Goal: Navigation & Orientation: Find specific page/section

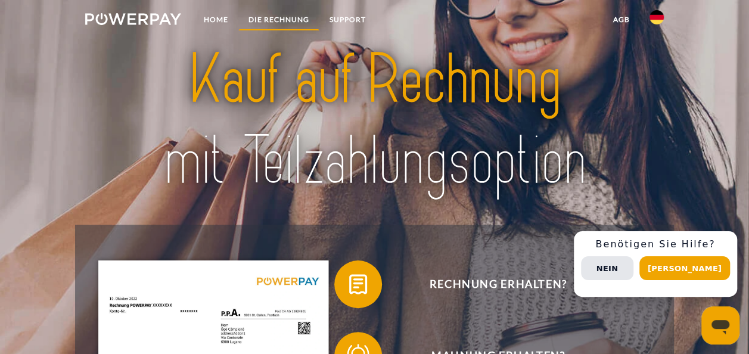
click at [267, 23] on link "DIE RECHNUNG" at bounding box center [278, 19] width 81 height 21
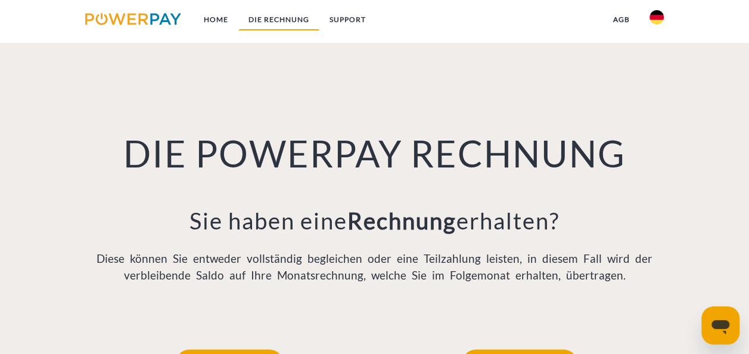
scroll to position [781, 0]
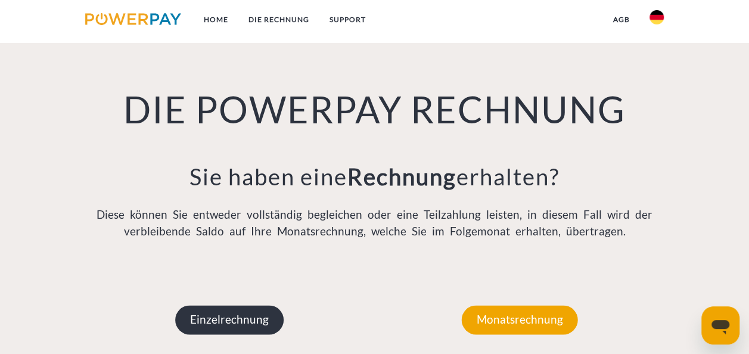
click at [262, 322] on p "Einzelrechnung" at bounding box center [229, 319] width 109 height 29
click at [228, 326] on p "Einzelrechnung" at bounding box center [229, 319] width 109 height 29
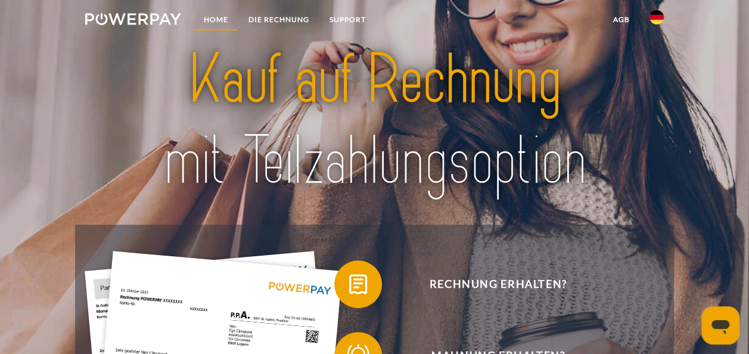
click at [212, 18] on link "Home" at bounding box center [216, 19] width 45 height 21
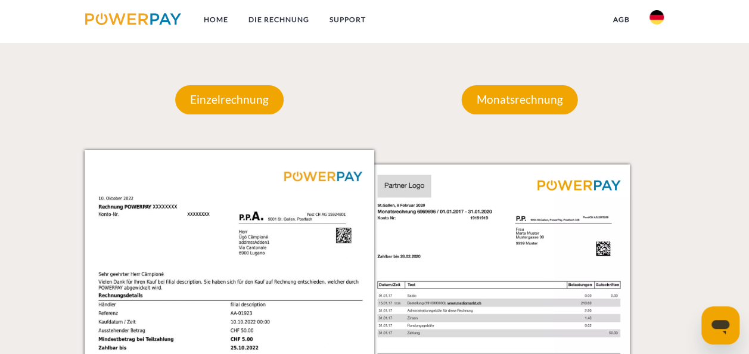
scroll to position [1009, 0]
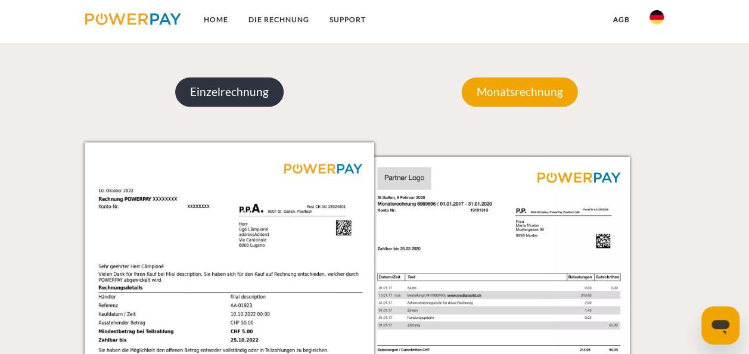
click at [237, 89] on p "Einzelrechnung" at bounding box center [229, 92] width 109 height 29
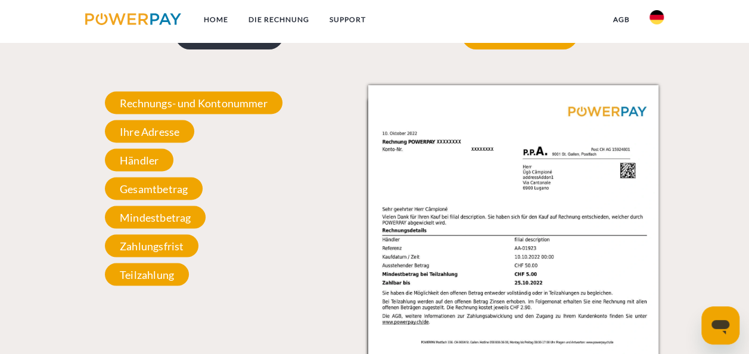
scroll to position [1065, 0]
